Goal: Check status: Check status

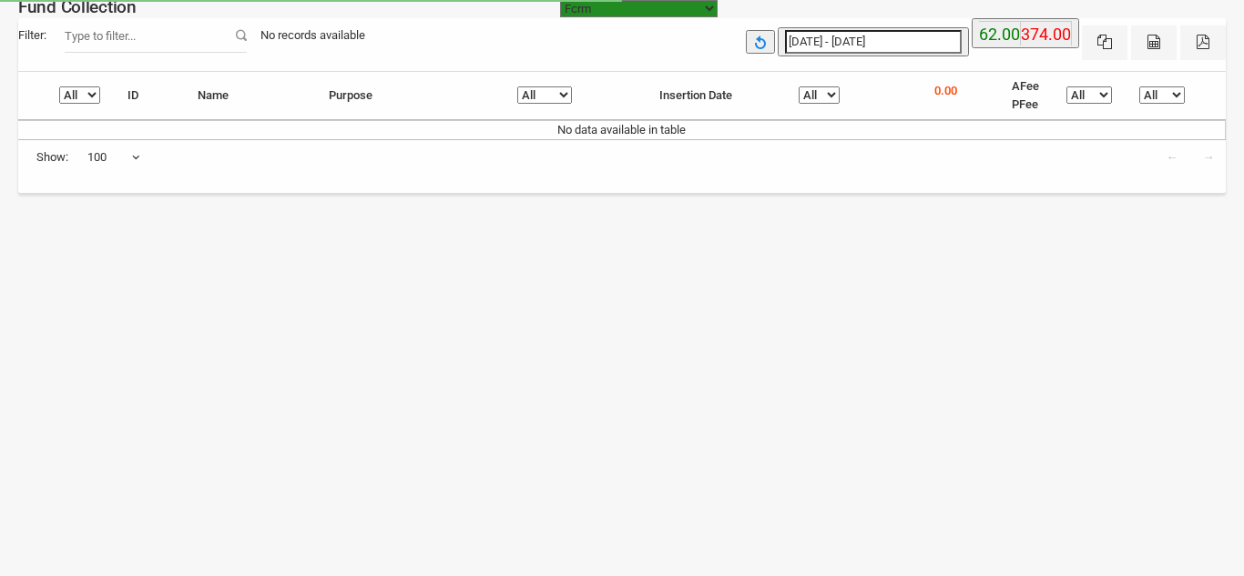
select select "[URL][DOMAIN_NAME]"
select select "100"
select select "[URL][DOMAIN_NAME]"
select select "100"
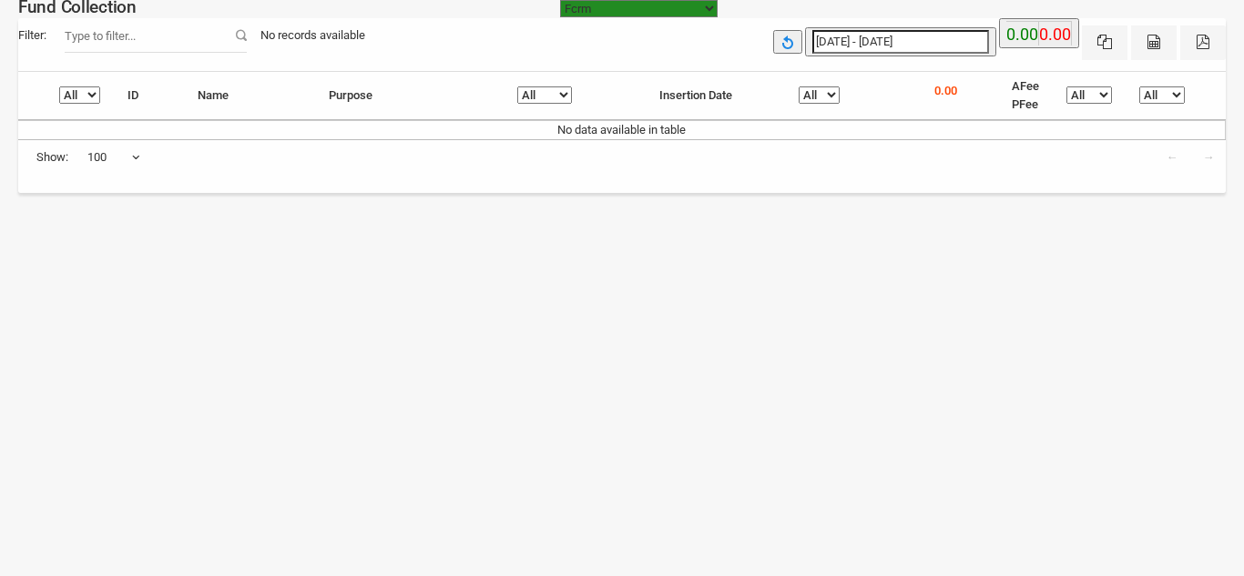
type input "[DATE]"
click at [848, 39] on input "[DATE] - [DATE]" at bounding box center [900, 42] width 177 height 24
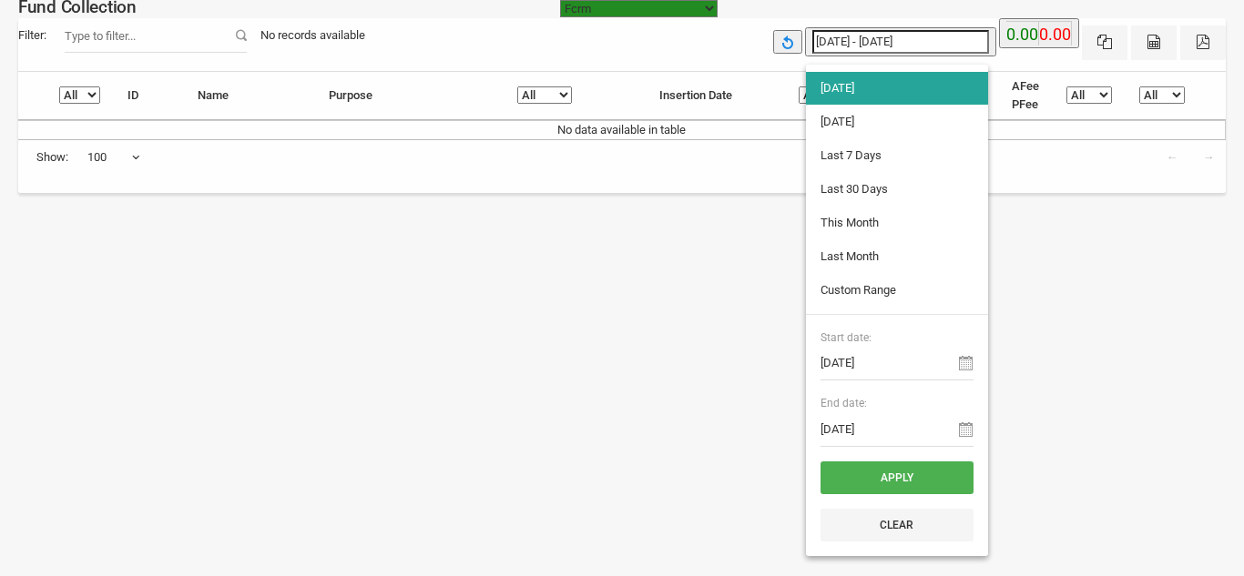
type input "[DATE]"
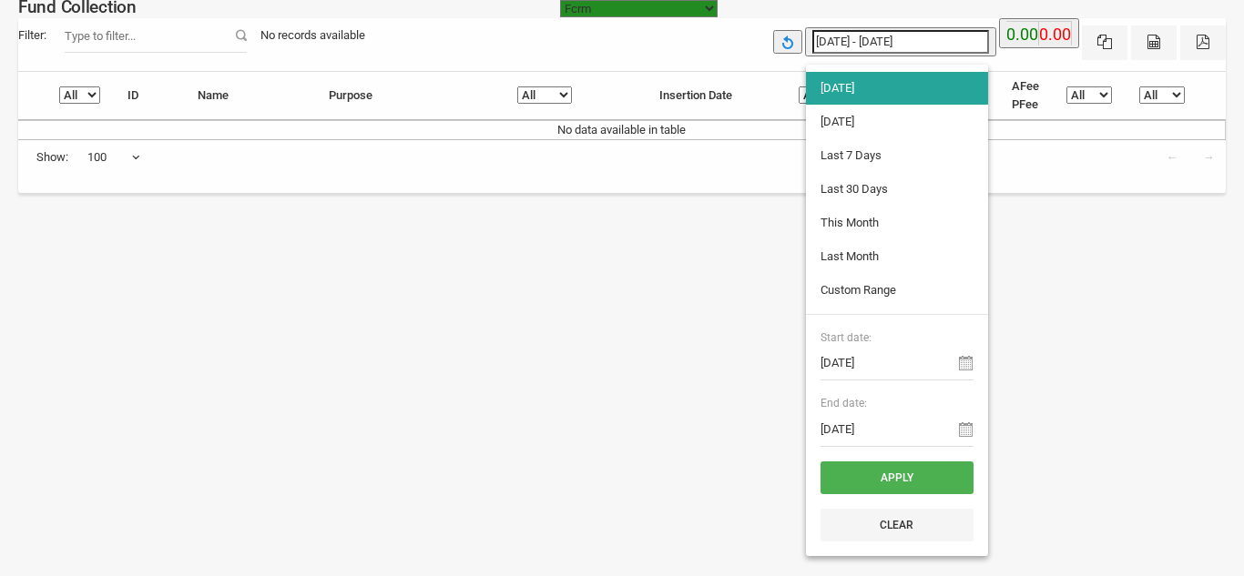
type input "[DATE]"
click at [838, 119] on li "[DATE]" at bounding box center [897, 122] width 182 height 33
type input "[DATE] - [DATE]"
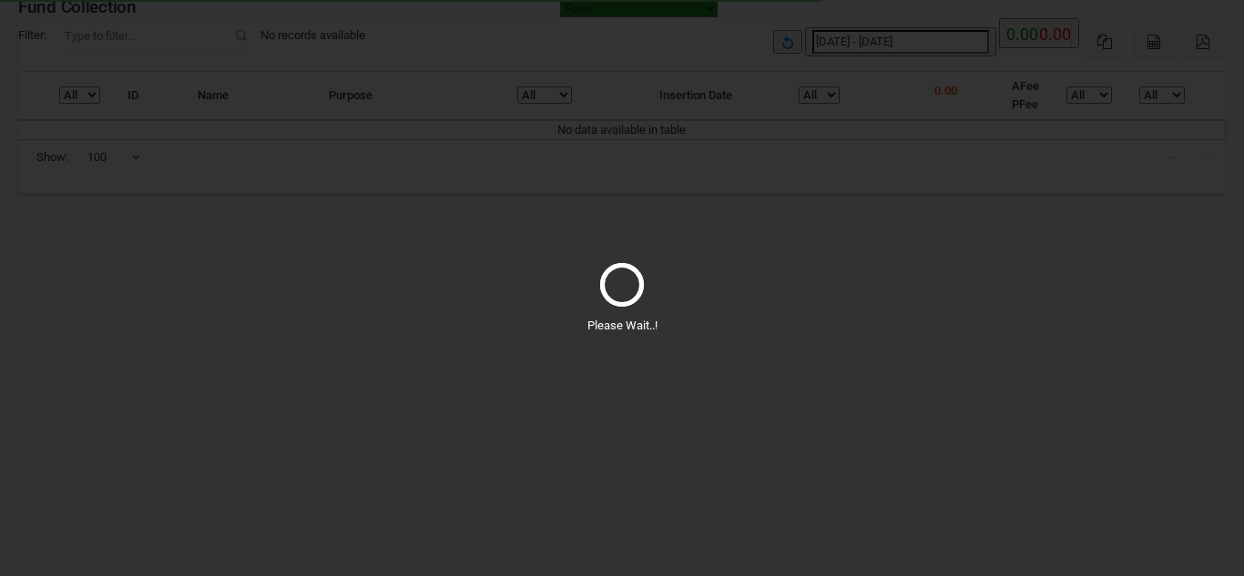
select select "100"
